Goal: Task Accomplishment & Management: Complete application form

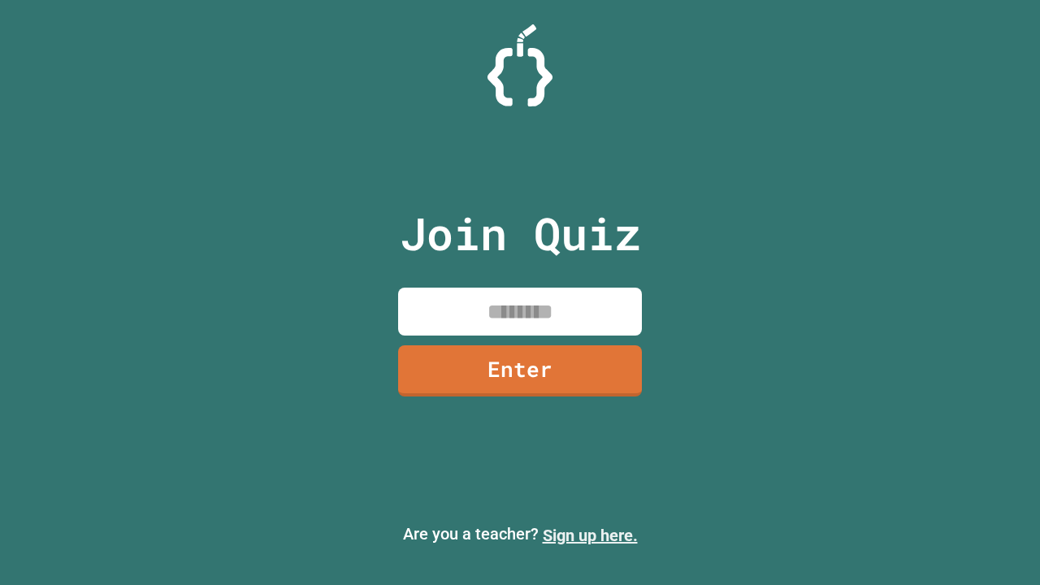
click at [590, 535] on link "Sign up here." at bounding box center [590, 535] width 95 height 19
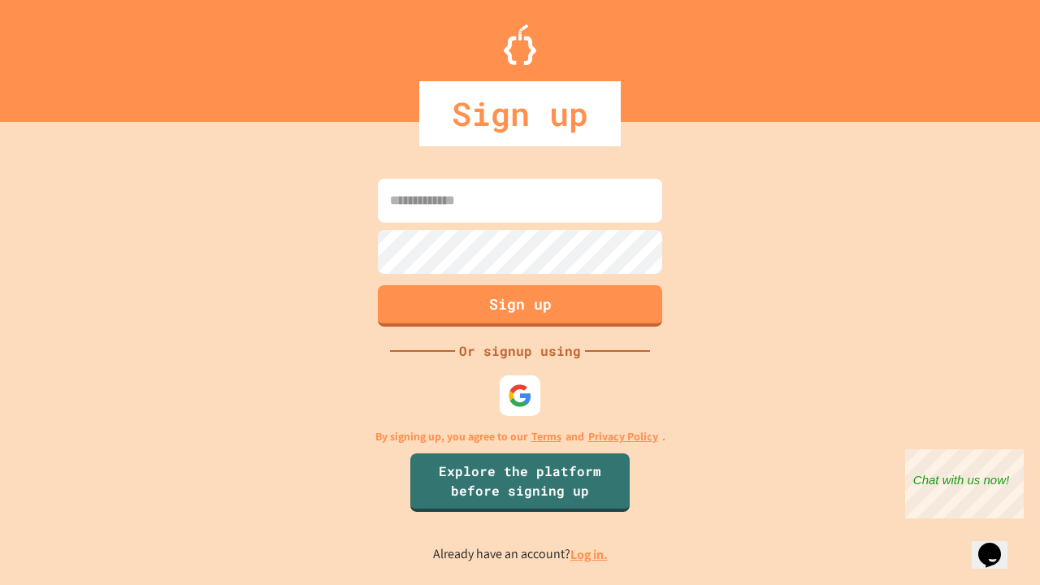
click at [590, 554] on link "Log in." at bounding box center [588, 554] width 37 height 17
